Goal: Book appointment/travel/reservation

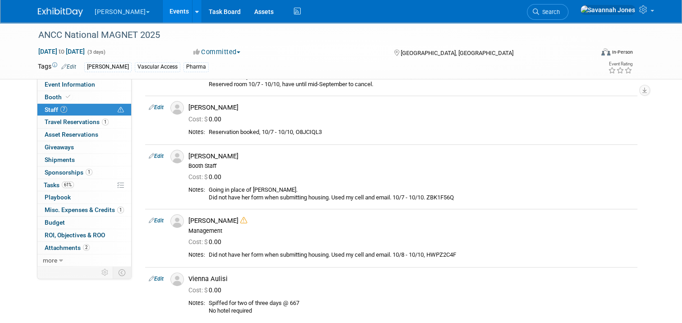
click at [163, 14] on link "Events" at bounding box center [179, 11] width 33 height 23
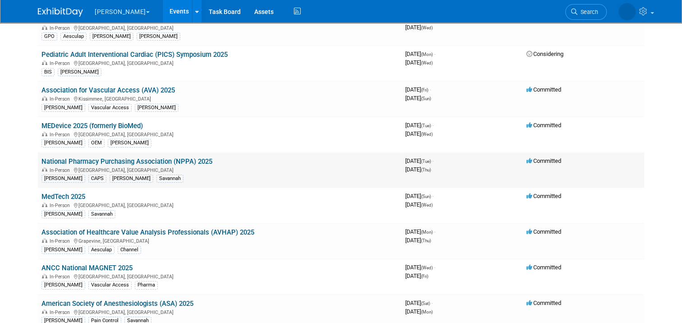
scroll to position [135, 0]
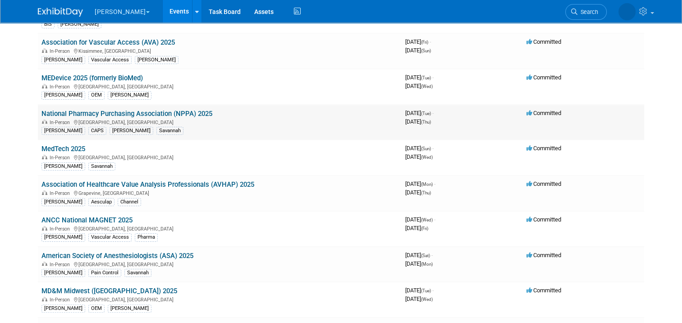
click at [193, 113] on link "National Pharmacy Purchasing Association (NPPA) 2025" at bounding box center [126, 114] width 171 height 8
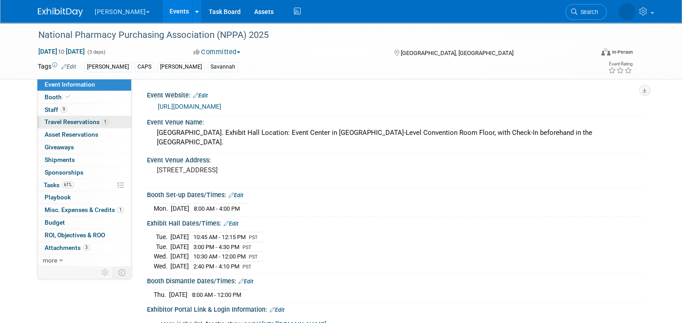
click at [102, 122] on span "1" at bounding box center [105, 122] width 7 height 7
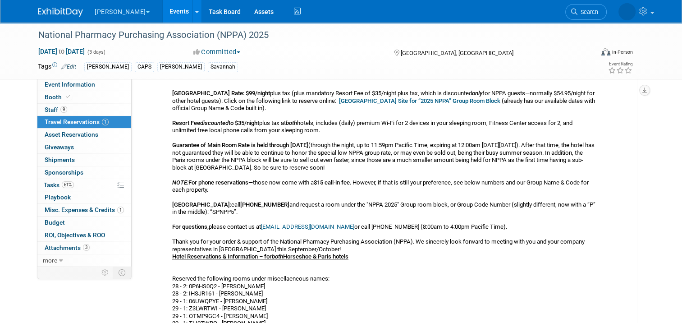
scroll to position [90, 0]
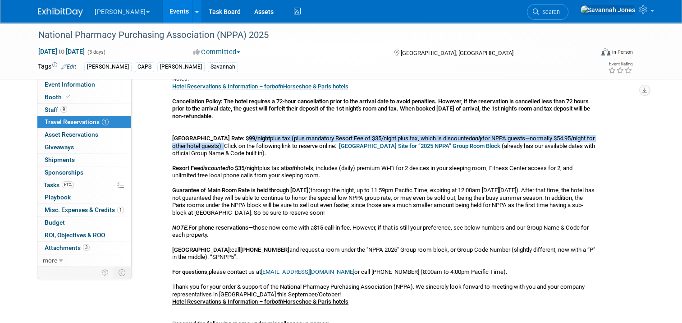
drag, startPoint x: 237, startPoint y: 136, endPoint x: 218, endPoint y: 145, distance: 21.0
click at [218, 145] on div "Hotel Reservations & Information – for both Horseshoe & Paris hotels Cancellati…" at bounding box center [384, 250] width 424 height 334
copy div "$99/night plus tax (plus mandatory Resort Fee of $35/night plus tax, which is d…"
